Goal: Task Accomplishment & Management: Complete application form

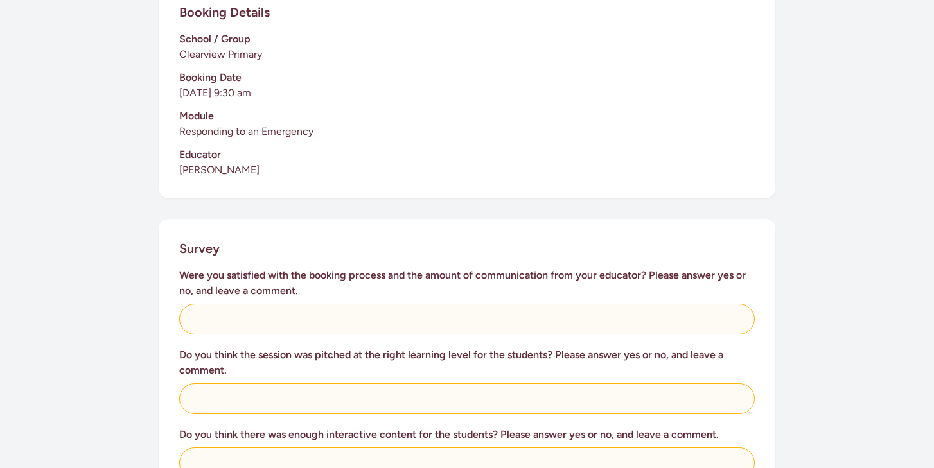
scroll to position [327, 0]
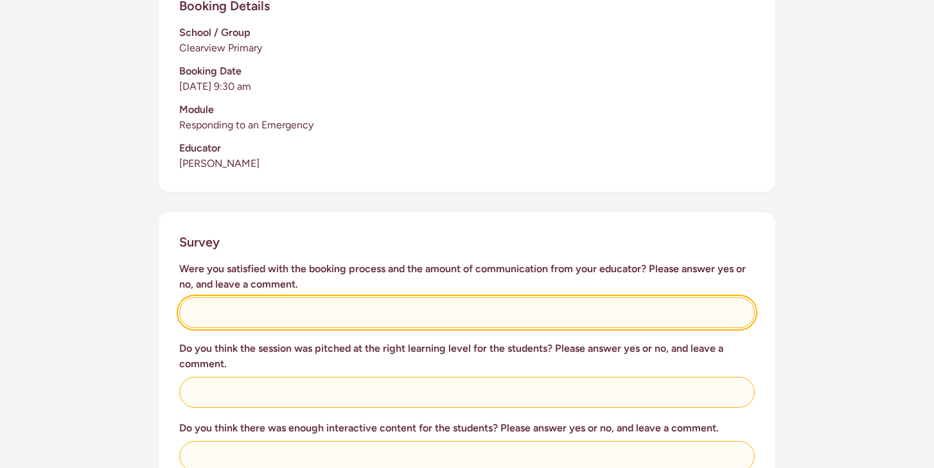
click at [270, 302] on input "text" at bounding box center [467, 313] width 576 height 31
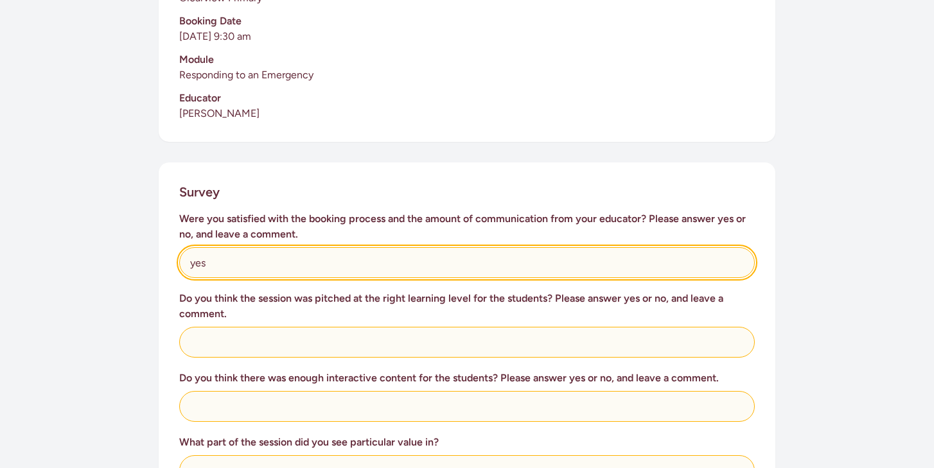
scroll to position [392, 0]
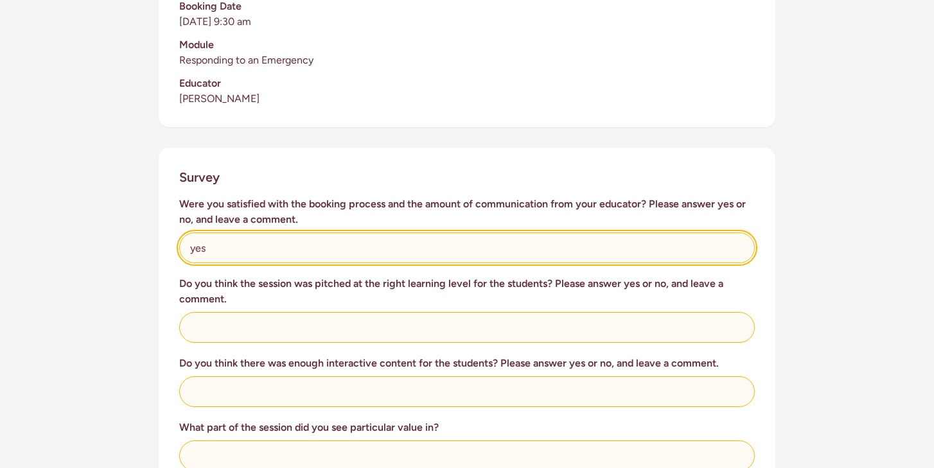
type input "yes"
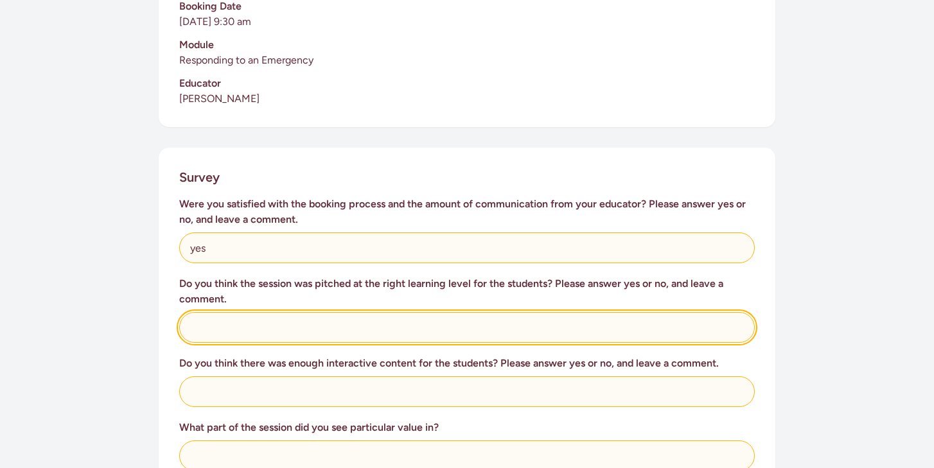
click at [266, 318] on input "text" at bounding box center [467, 327] width 576 height 31
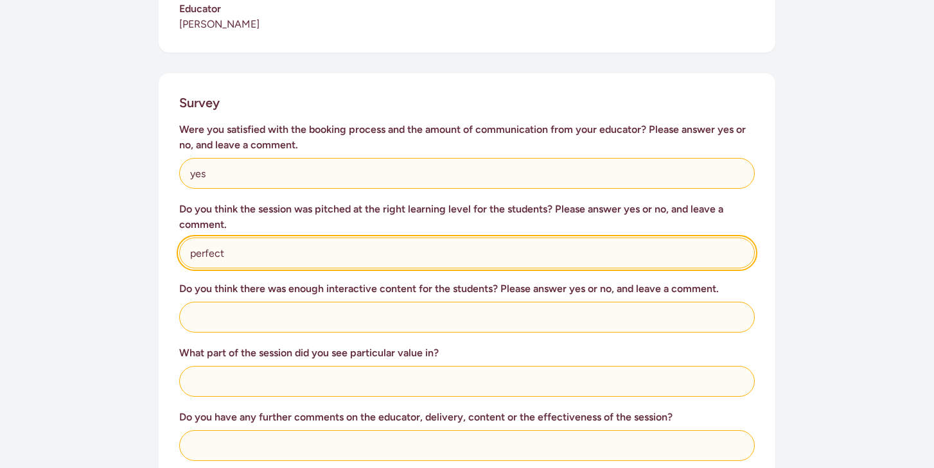
scroll to position [468, 0]
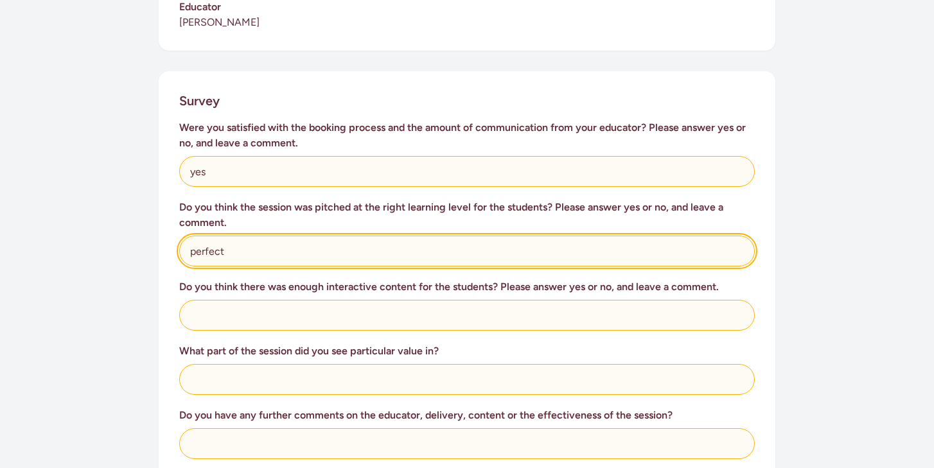
type input "perfect"
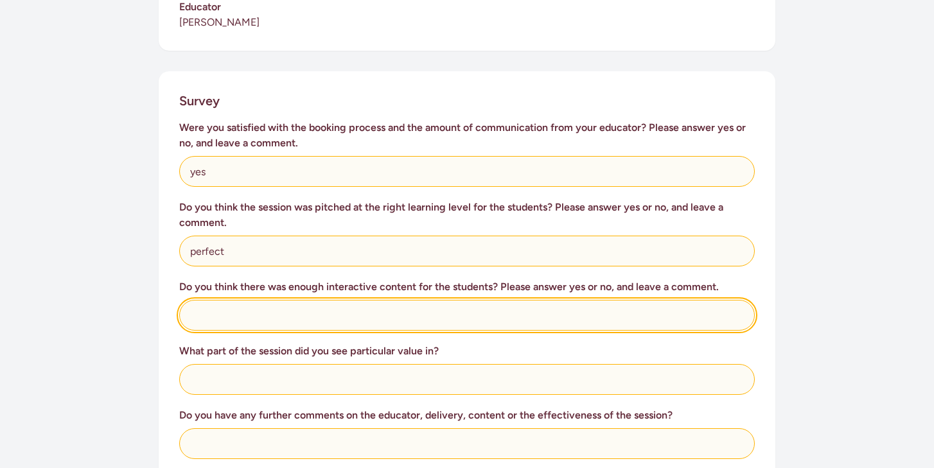
click at [244, 303] on input "text" at bounding box center [467, 315] width 576 height 31
click at [191, 300] on input "yes, they loved the bandages and practising on each other." at bounding box center [467, 315] width 576 height 31
type input "Yes, they loved the bandages and practising on each other."
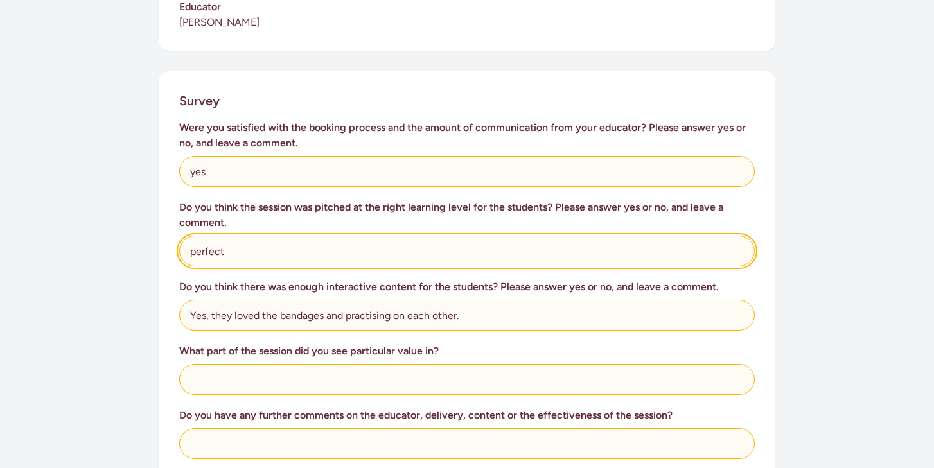
drag, startPoint x: 195, startPoint y: 237, endPoint x: 183, endPoint y: 239, distance: 12.4
click at [183, 239] on input "perfect" at bounding box center [467, 251] width 576 height 31
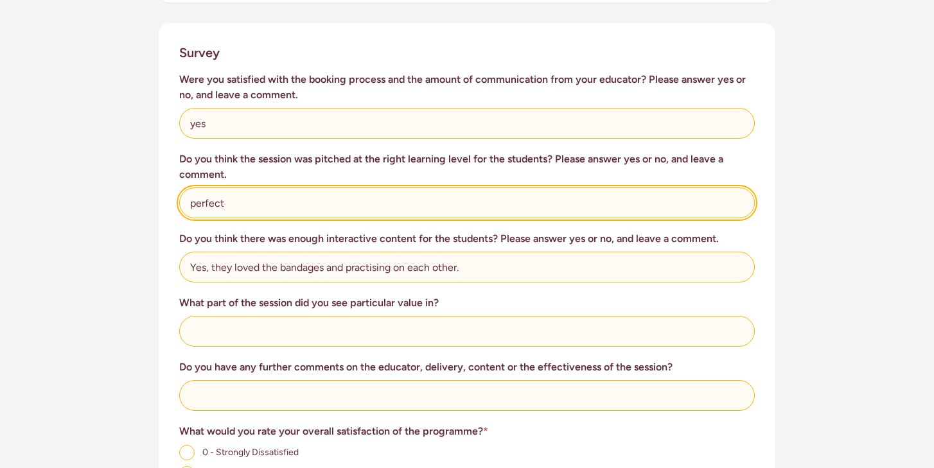
scroll to position [519, 0]
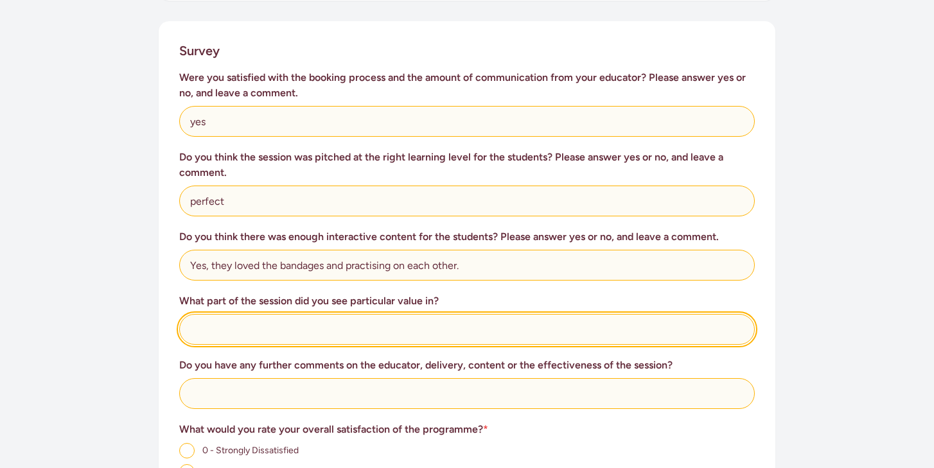
click at [223, 320] on input "text" at bounding box center [467, 329] width 576 height 31
type input "!"
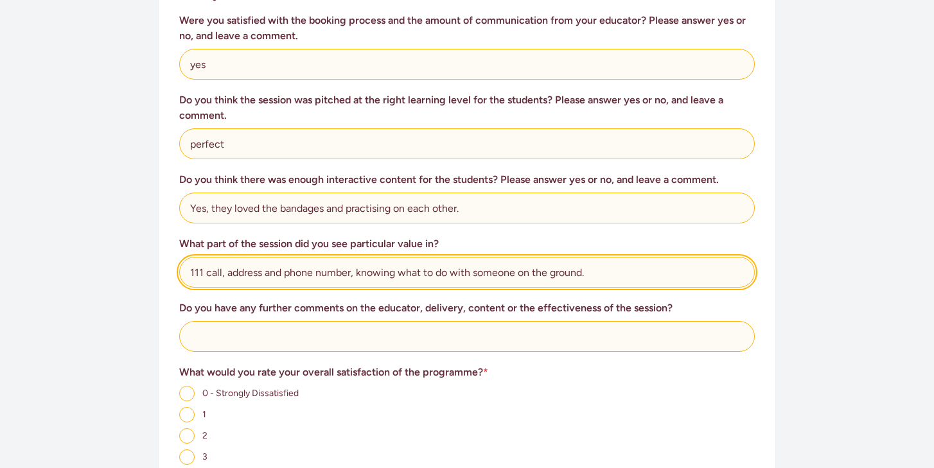
scroll to position [580, 0]
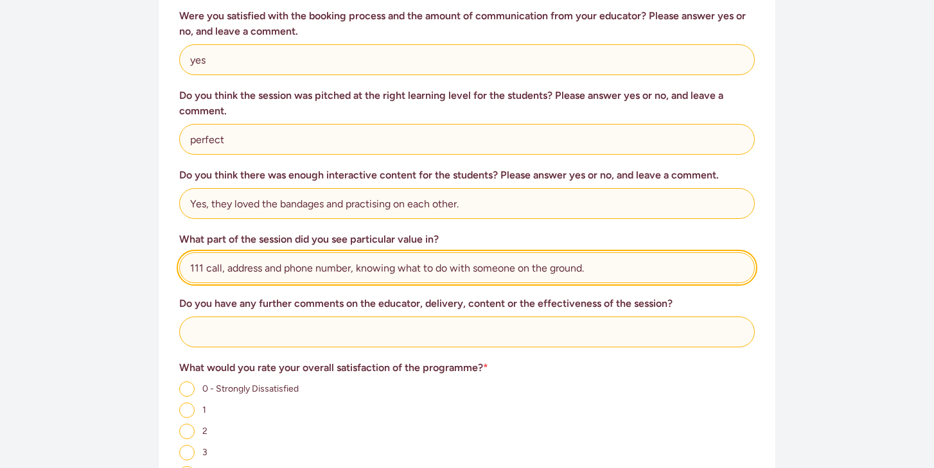
type input "111 call, address and phone number, knowing what to do with someone on the grou…"
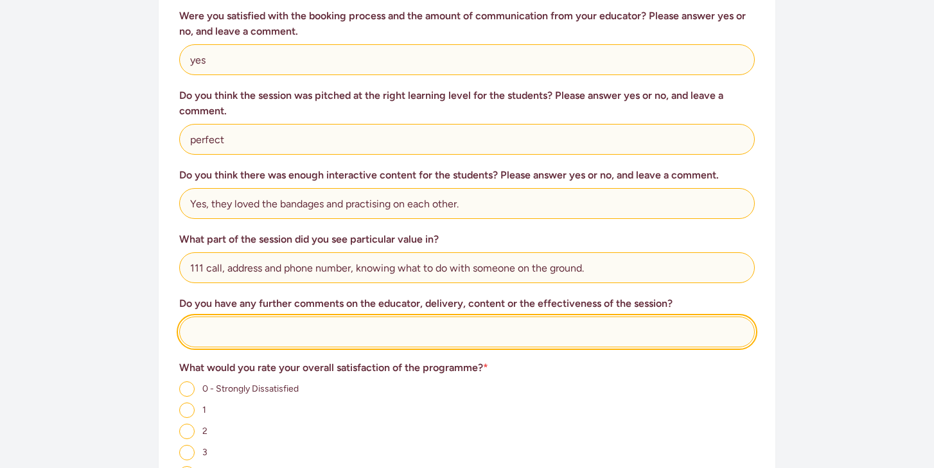
click at [233, 320] on input "text" at bounding box center [467, 332] width 576 height 31
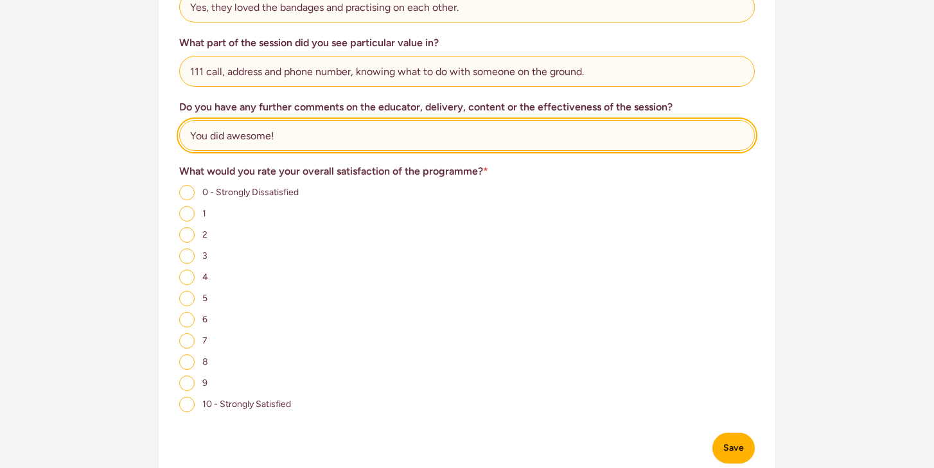
scroll to position [783, 0]
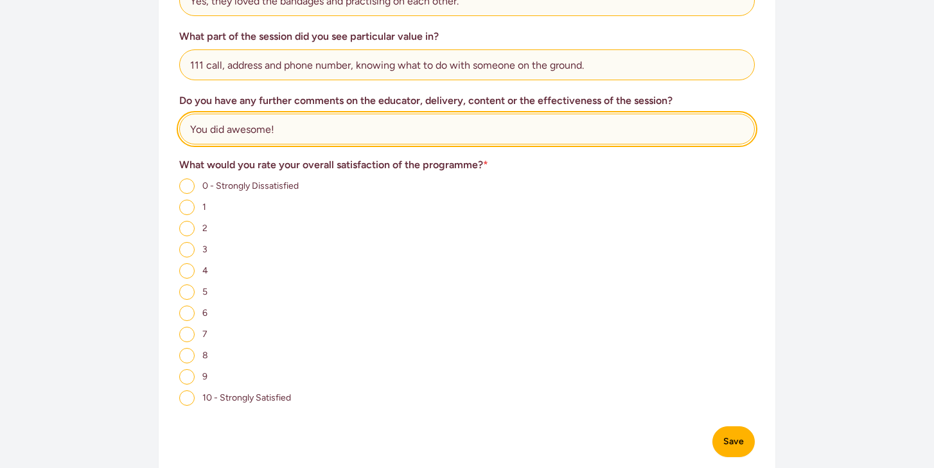
type input "You did awesome!"
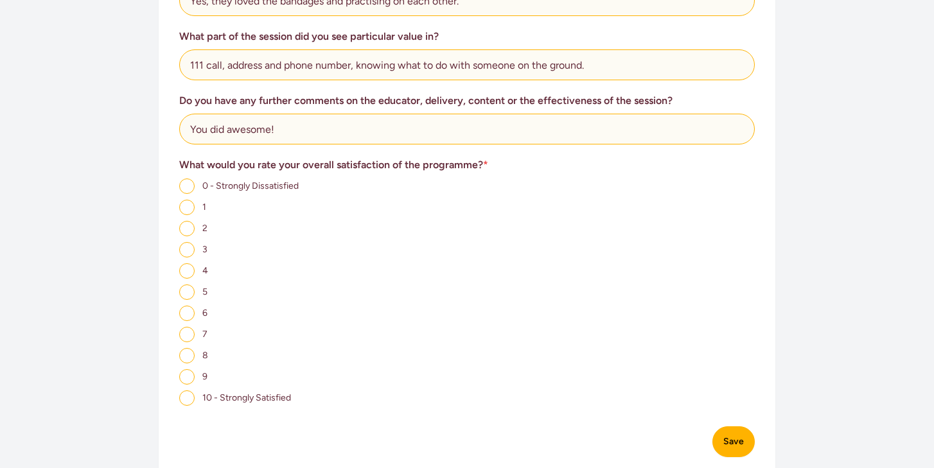
click at [190, 391] on input "10 - Strongly Satisfied" at bounding box center [186, 398] width 15 height 15
radio input "true"
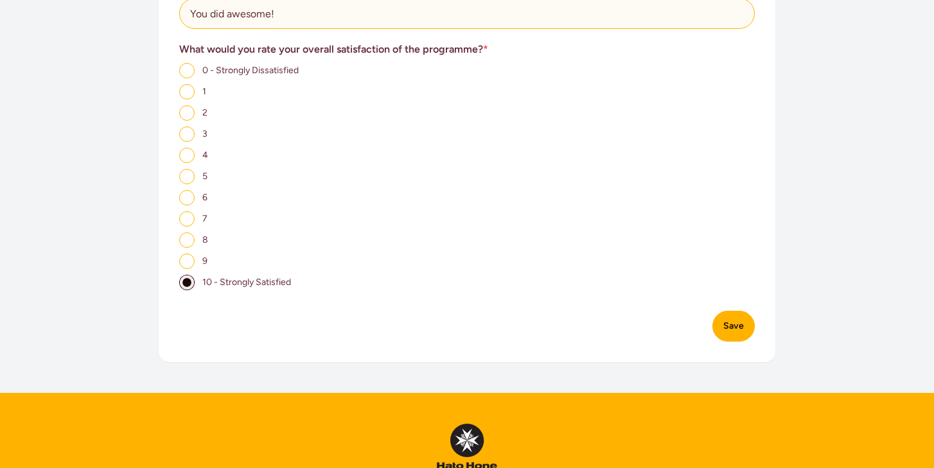
scroll to position [1022, 0]
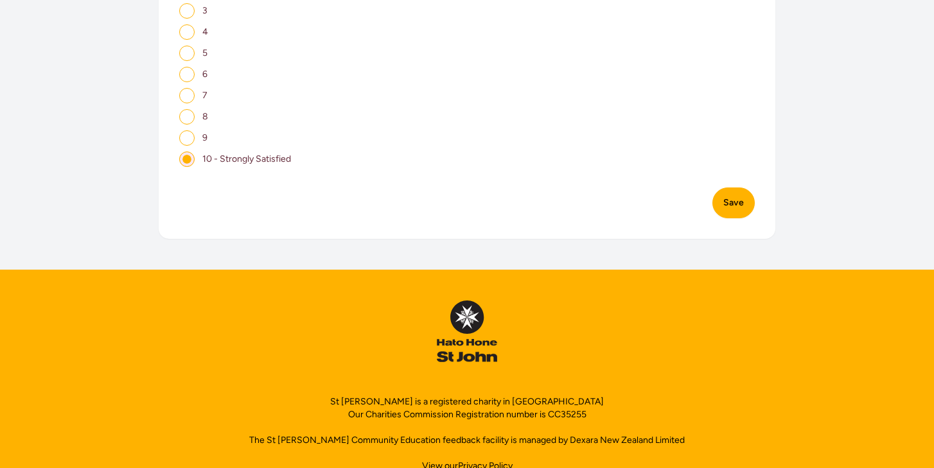
click at [735, 195] on button "Save" at bounding box center [734, 203] width 42 height 31
